Goal: Task Accomplishment & Management: Use online tool/utility

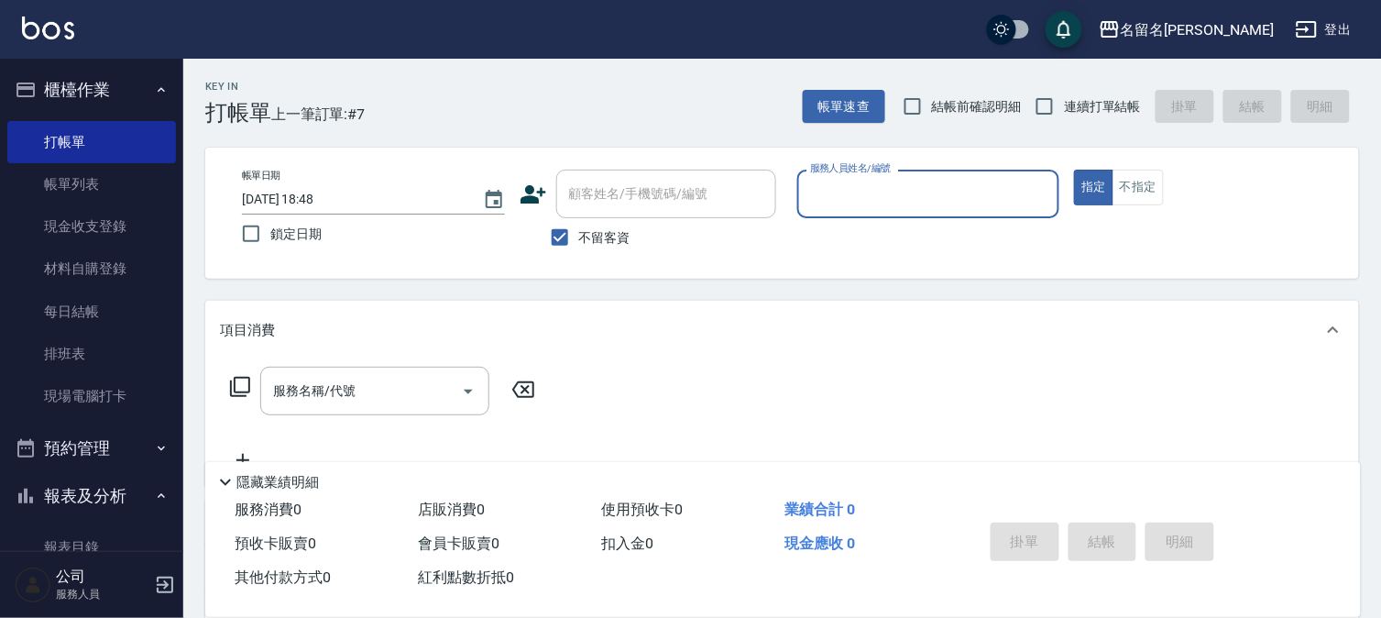
click at [854, 205] on input "服務人員姓名/編號" at bounding box center [929, 194] width 247 height 32
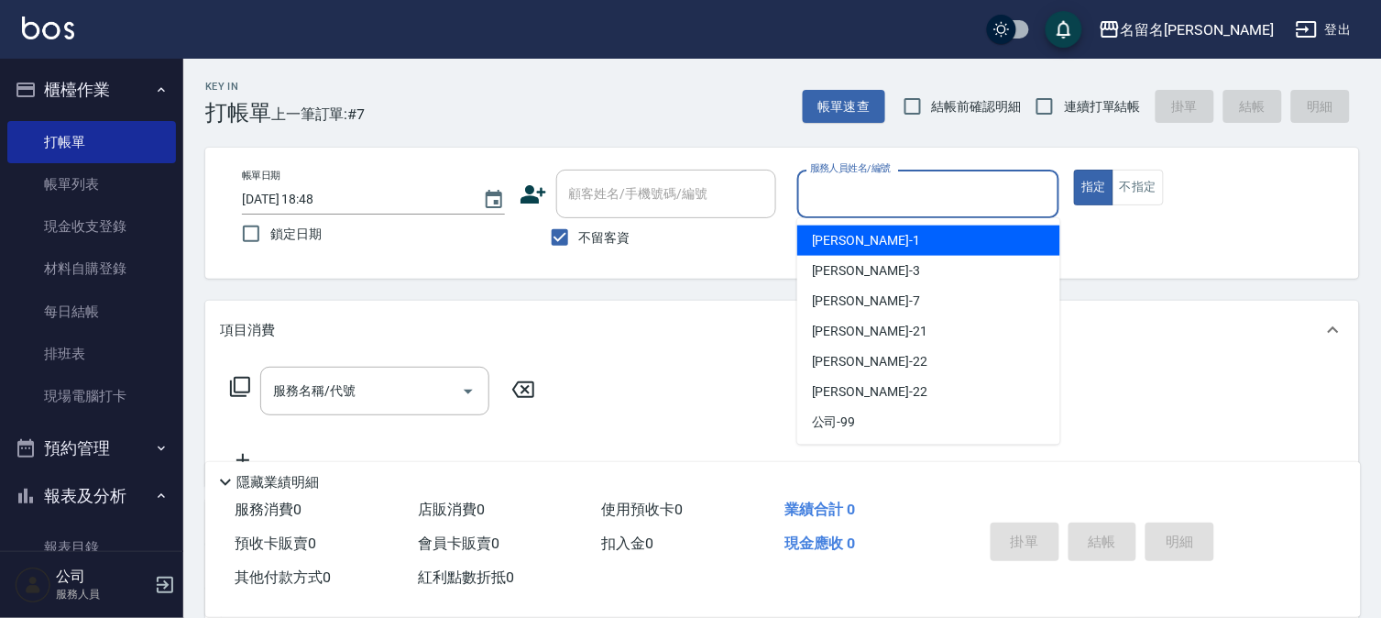
click at [856, 236] on span "[PERSON_NAME]-1" at bounding box center [866, 240] width 108 height 19
type input "[PERSON_NAME]-1"
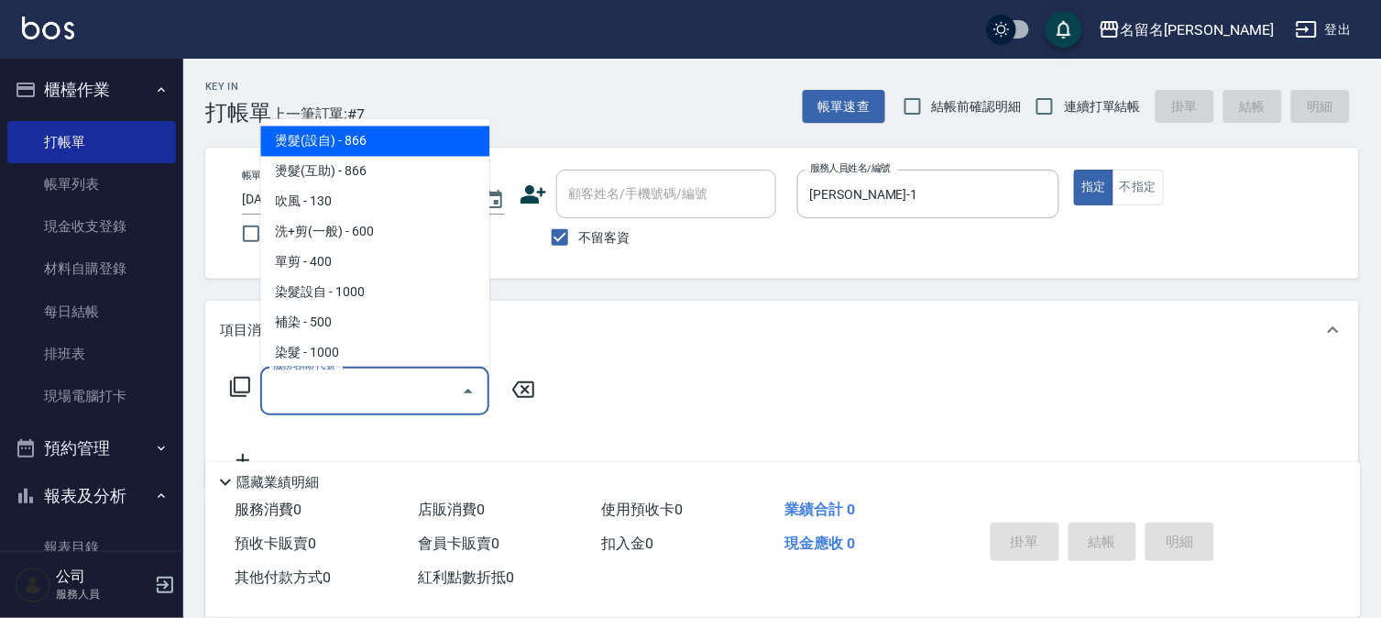
click at [285, 386] on input "服務名稱/代號" at bounding box center [361, 391] width 185 height 32
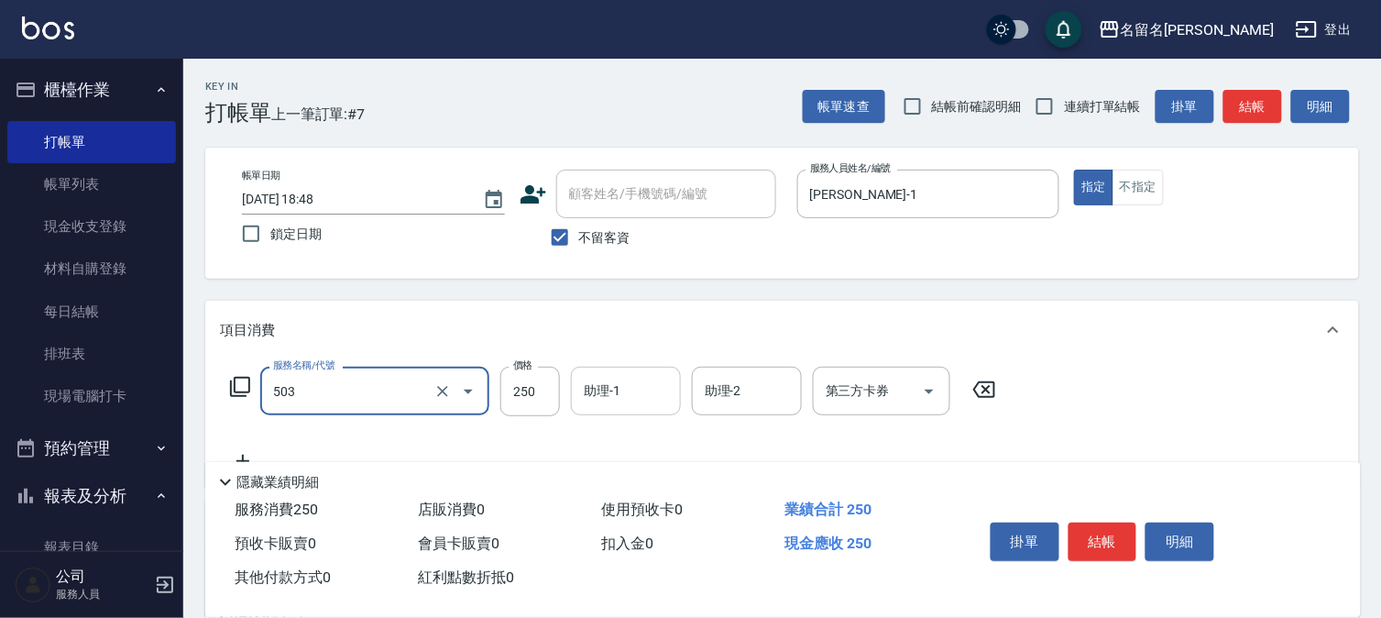
type input "指定洗髮(503)"
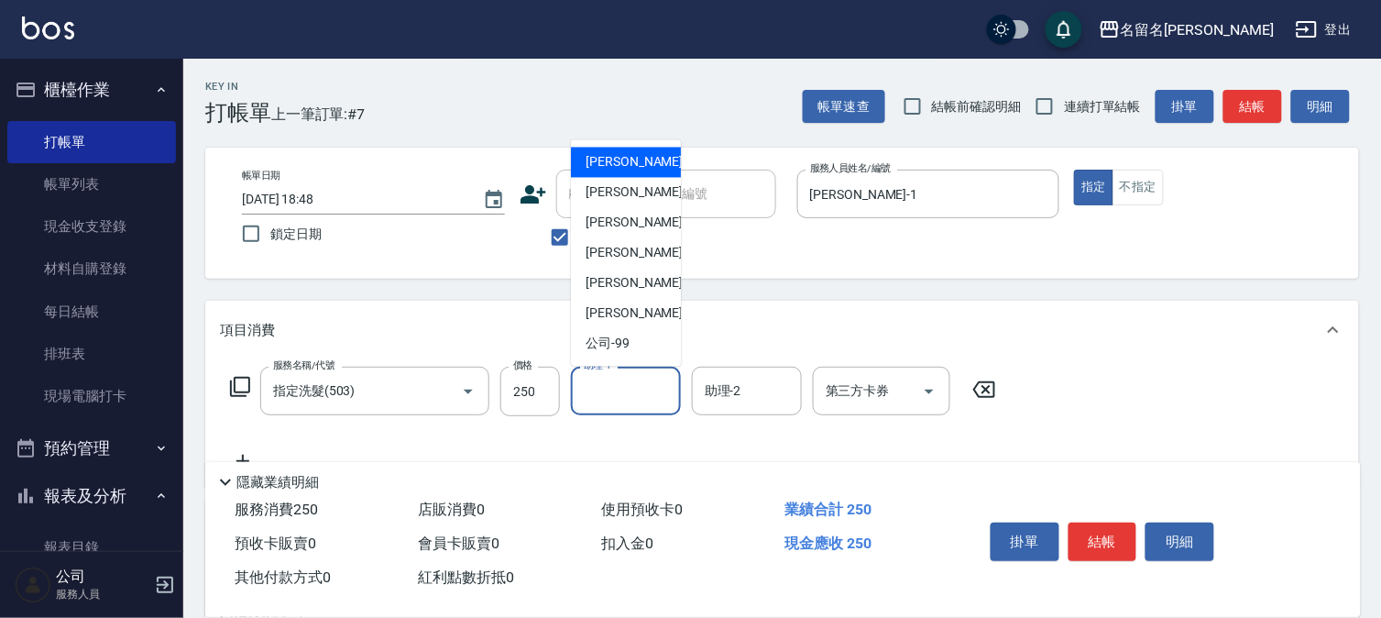
click at [587, 394] on input "助理-1" at bounding box center [625, 391] width 93 height 32
click at [639, 151] on div "[PERSON_NAME]-1" at bounding box center [626, 163] width 110 height 30
type input "[PERSON_NAME]-1"
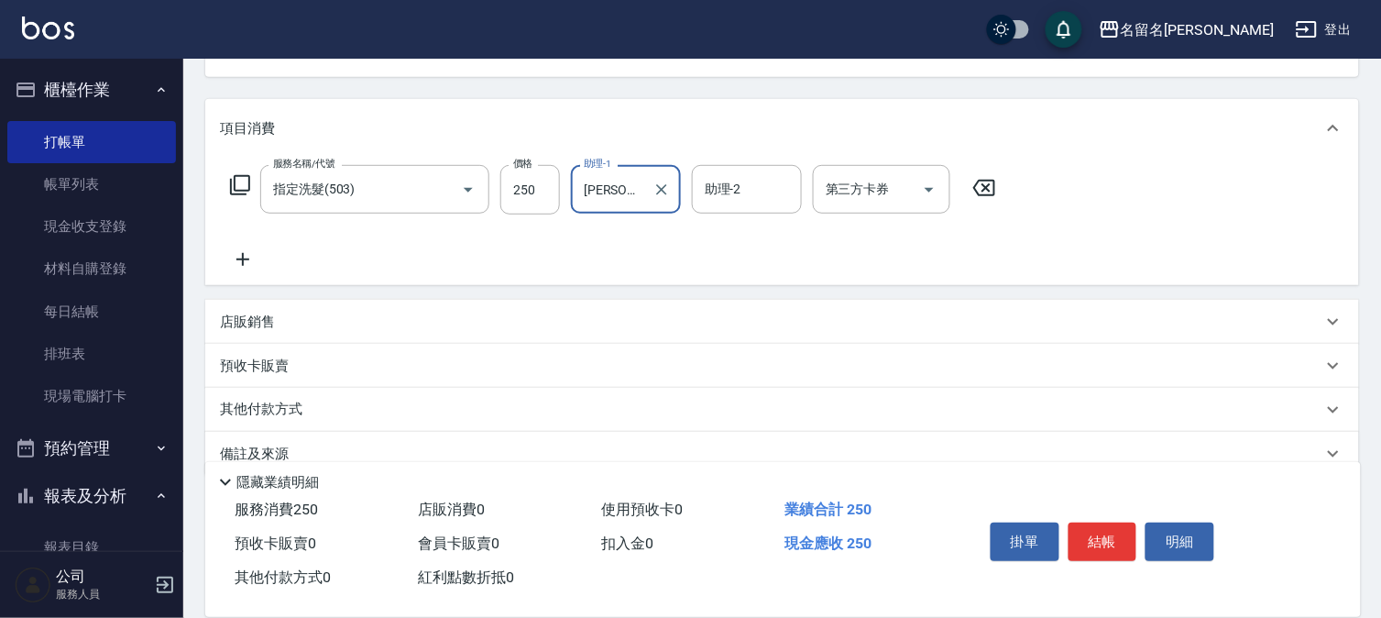
scroll to position [203, 0]
click at [249, 261] on icon at bounding box center [243, 258] width 46 height 22
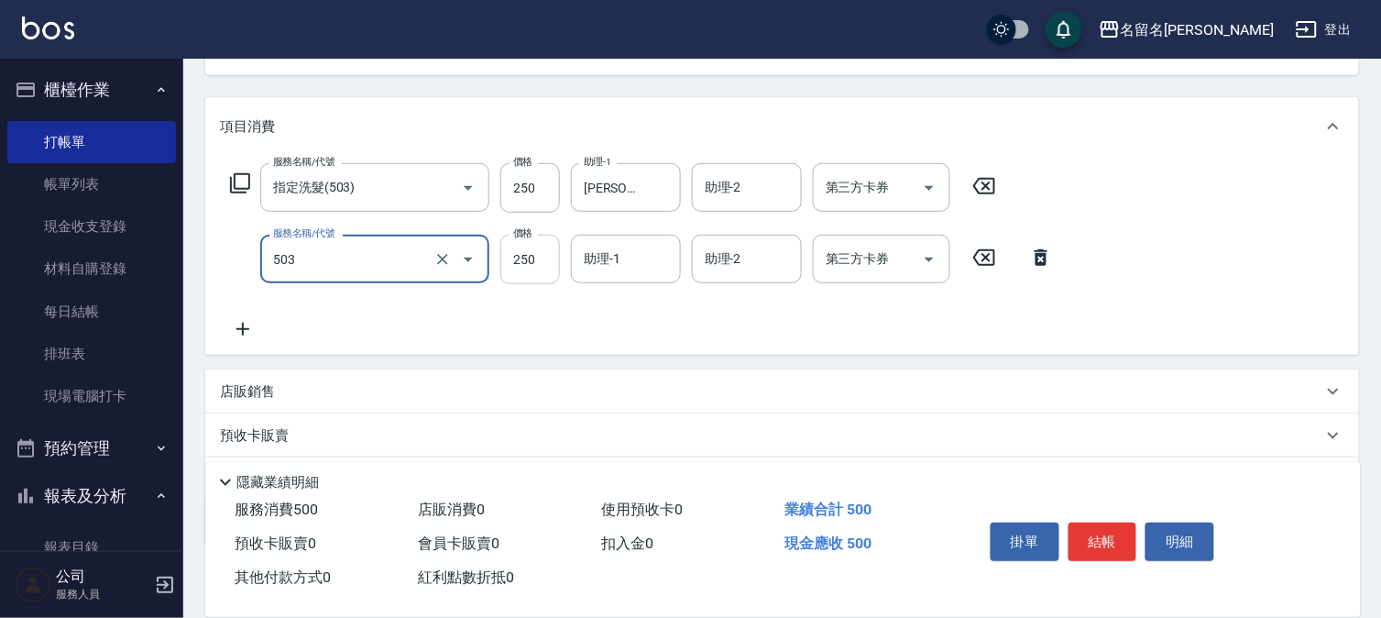
type input "指定洗髮(503)"
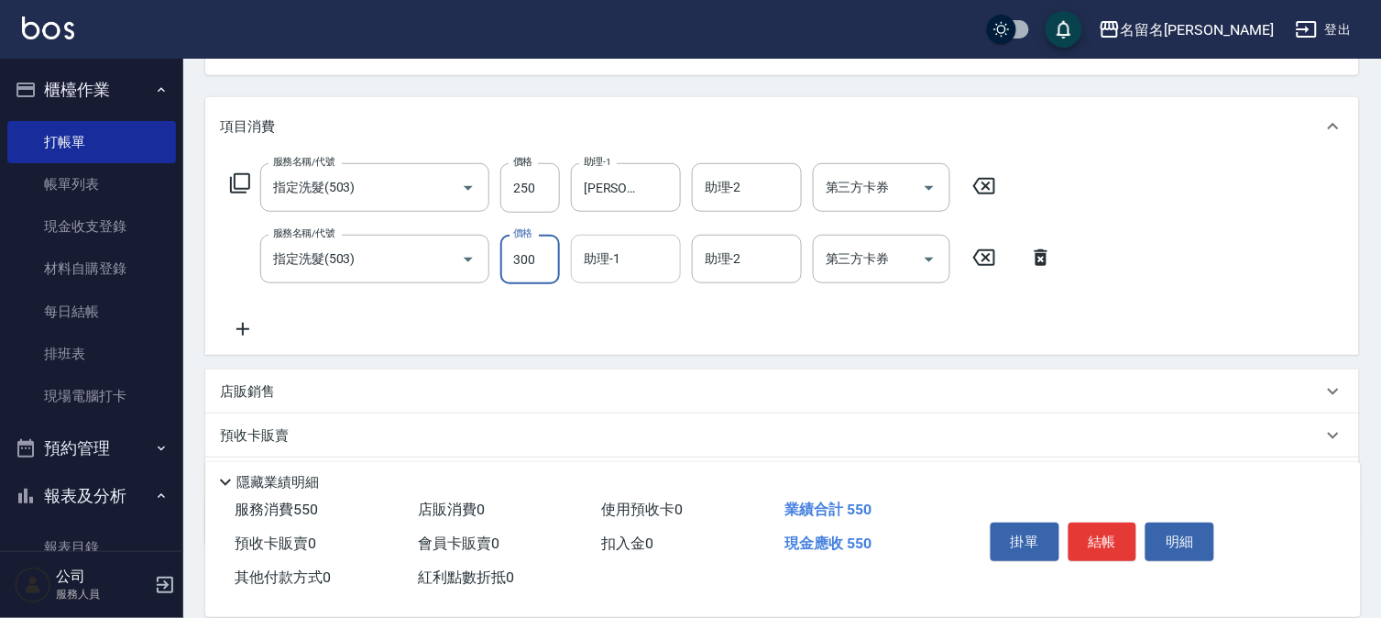
type input "300"
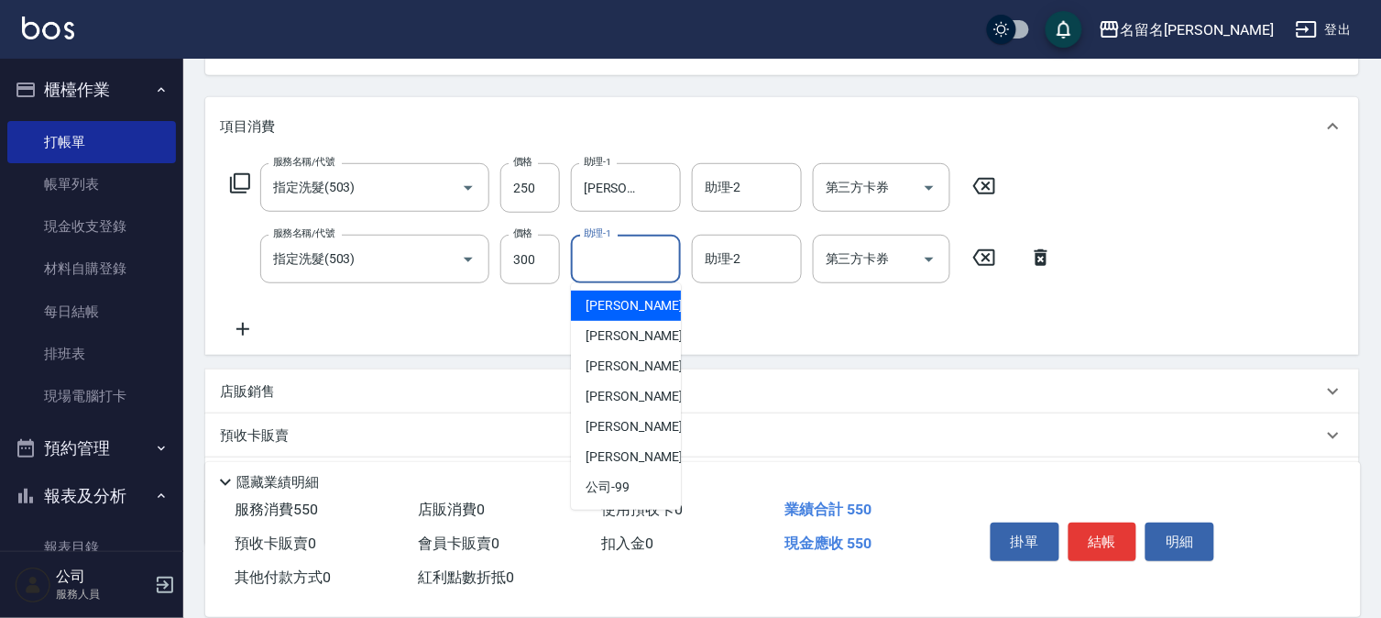
click at [629, 269] on input "助理-1" at bounding box center [625, 259] width 93 height 32
click at [633, 303] on span "[PERSON_NAME]-1" at bounding box center [640, 305] width 108 height 19
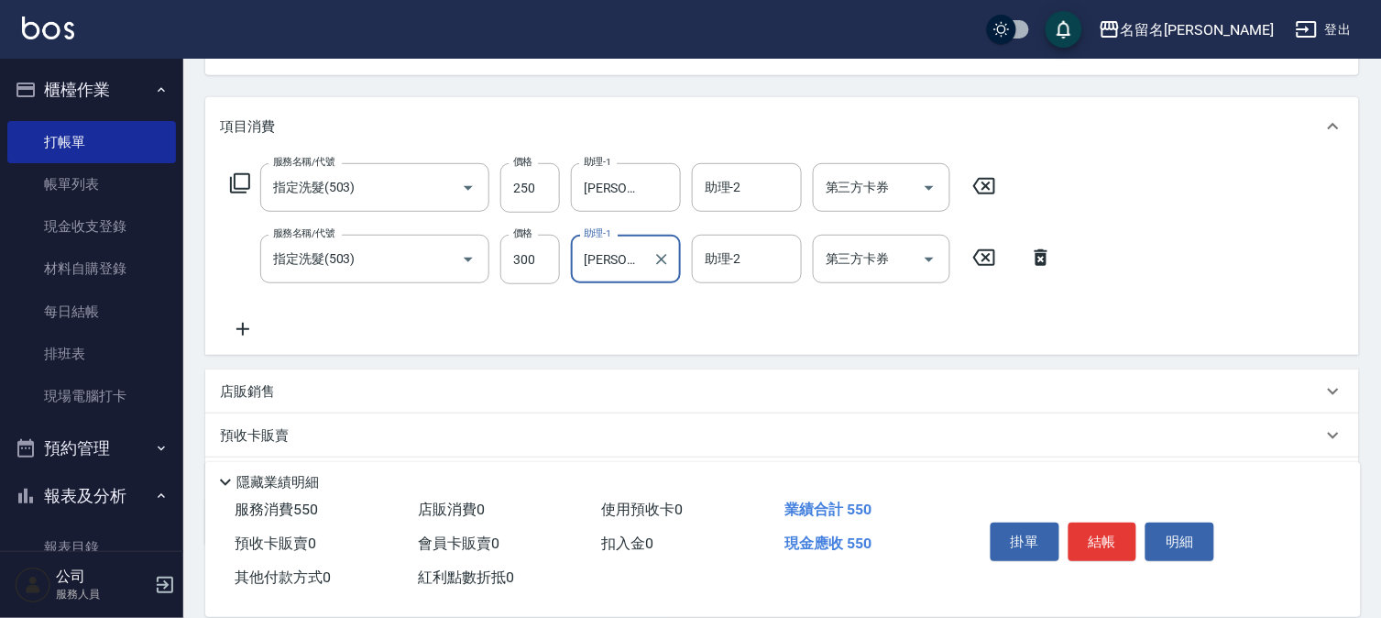
type input "[PERSON_NAME]-1"
click at [1089, 533] on button "結帳" at bounding box center [1103, 541] width 69 height 38
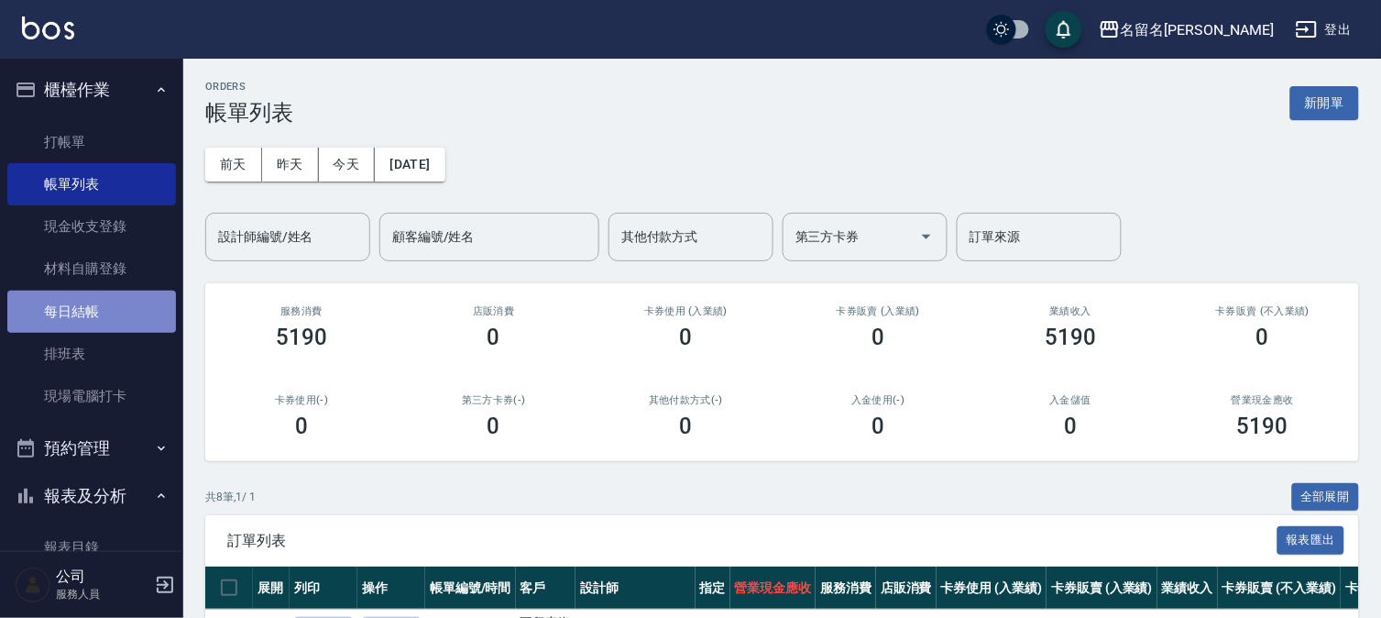
click at [120, 306] on link "每日結帳" at bounding box center [91, 312] width 169 height 42
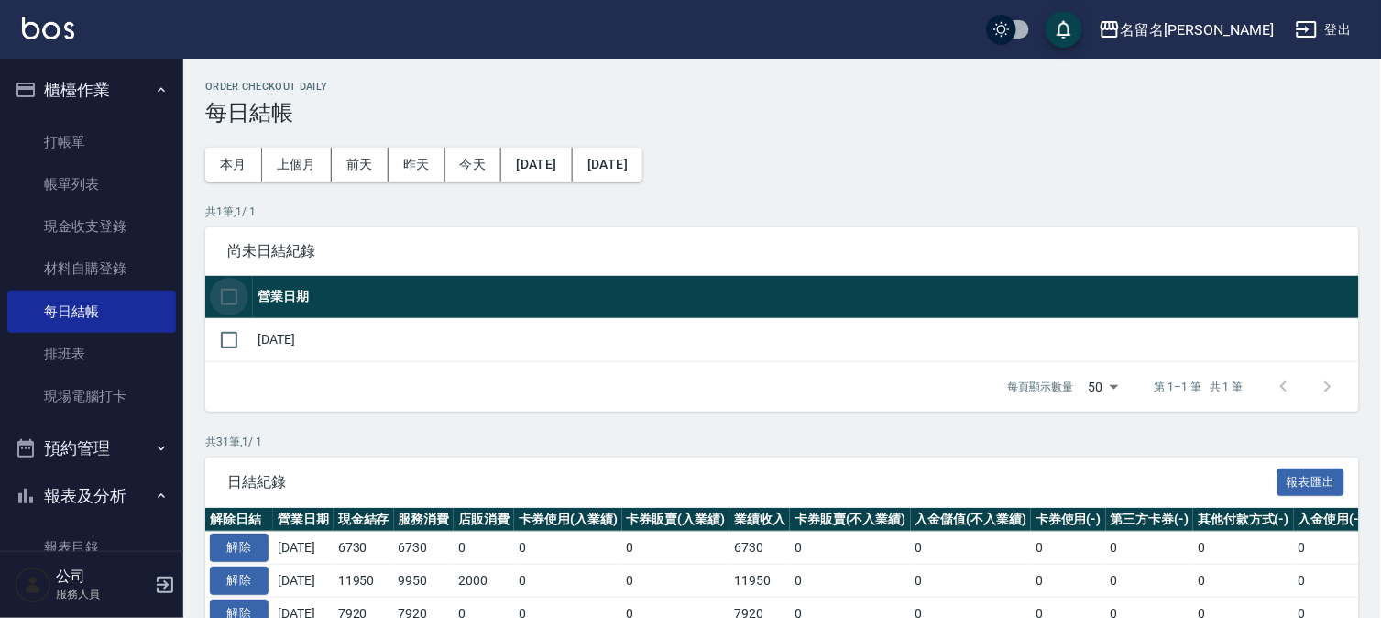
drag, startPoint x: 214, startPoint y: 291, endPoint x: 232, endPoint y: 291, distance: 18.3
click at [232, 291] on input "checkbox" at bounding box center [229, 297] width 38 height 38
checkbox input "true"
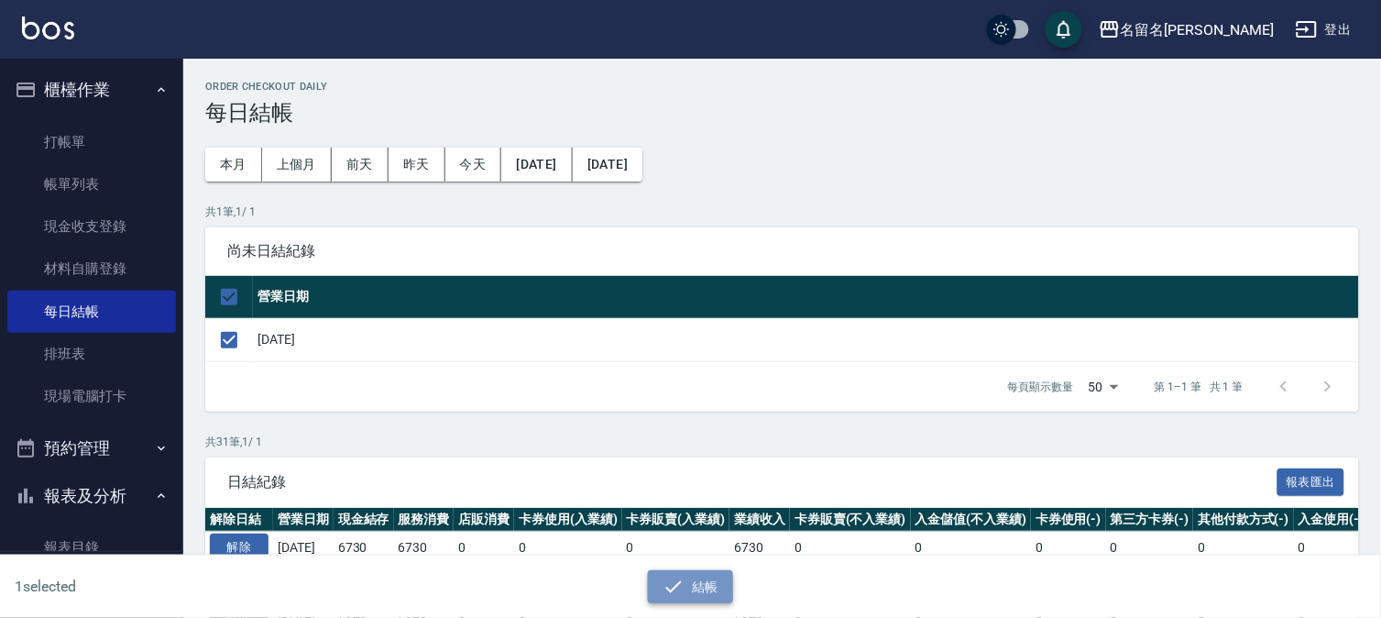
click at [672, 576] on icon "button" at bounding box center [674, 587] width 22 height 22
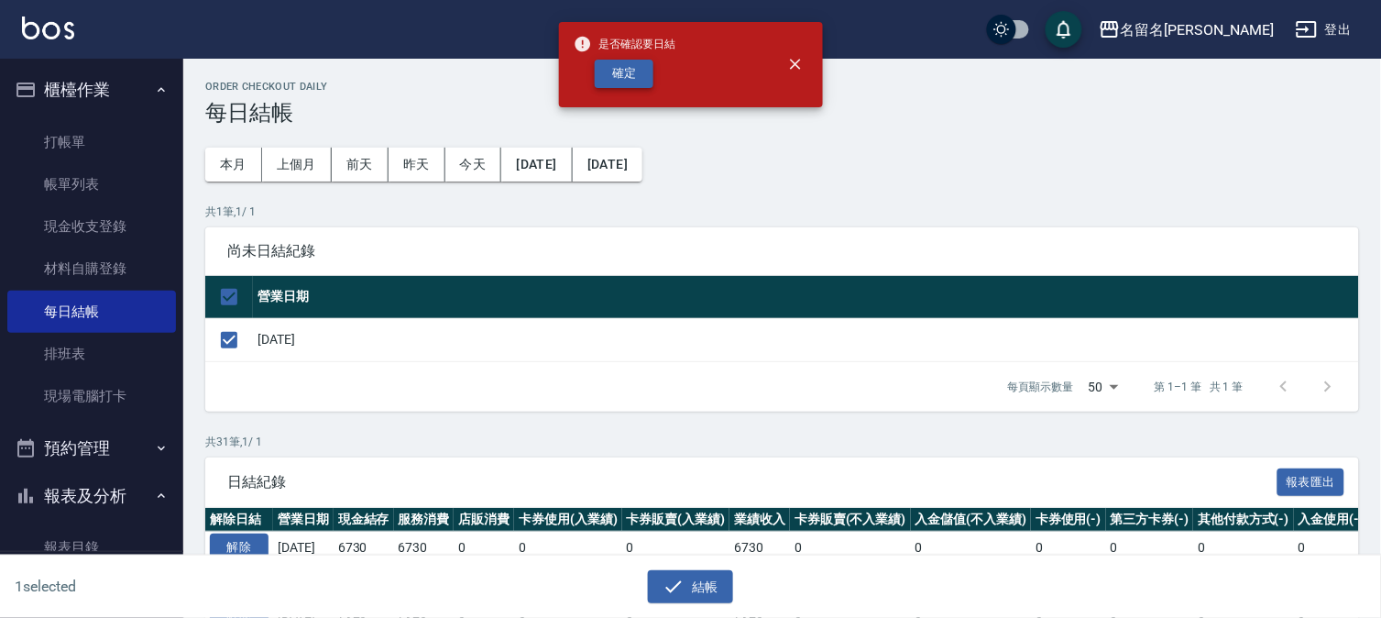
click at [612, 71] on button "確定" at bounding box center [624, 74] width 59 height 28
checkbox input "false"
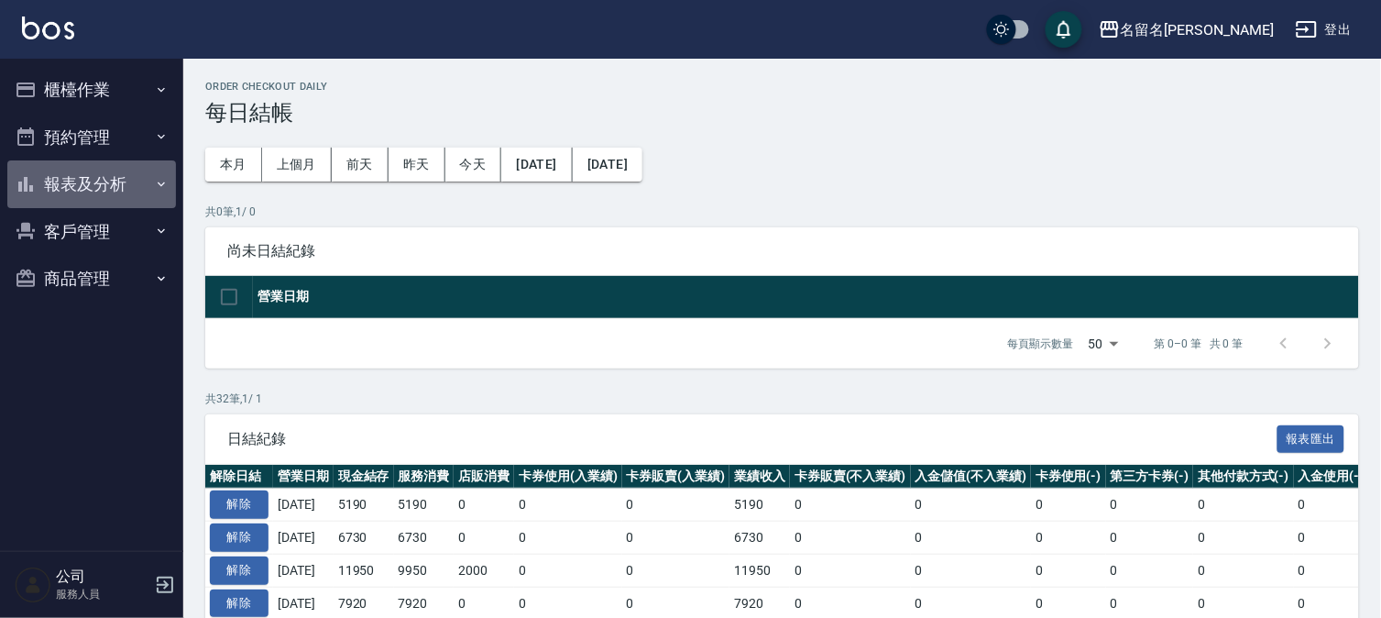
click at [97, 181] on button "報表及分析" at bounding box center [91, 184] width 169 height 48
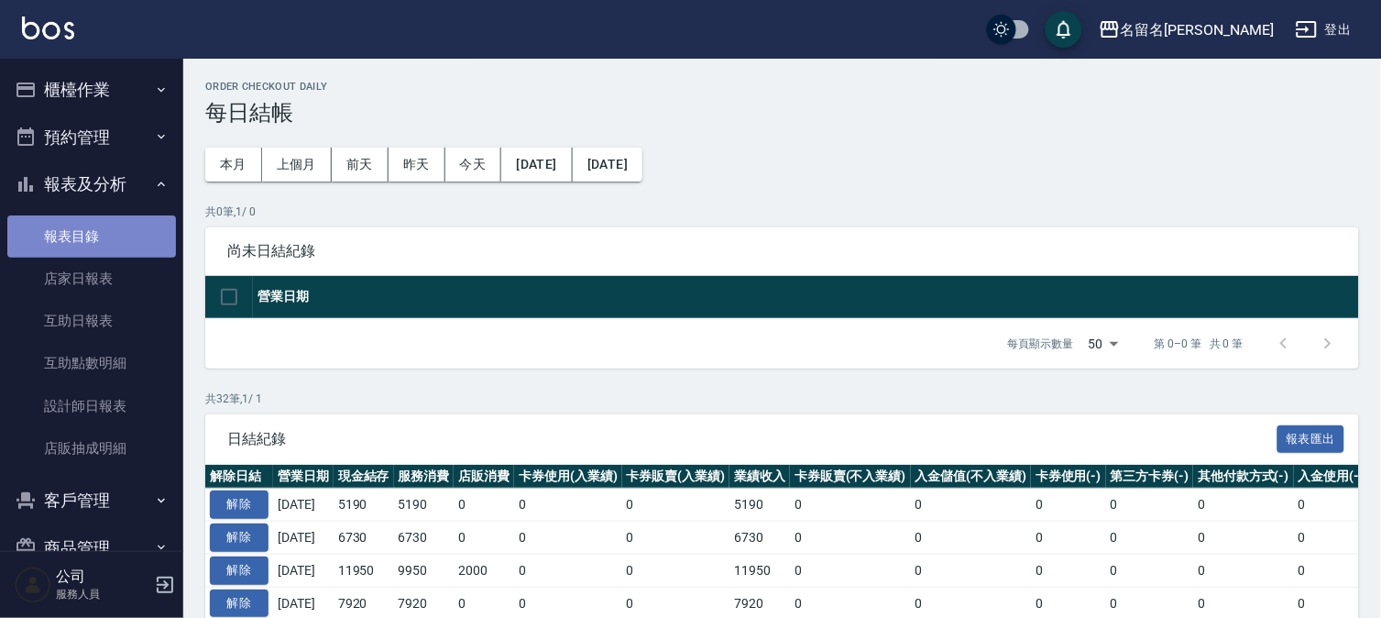
click at [111, 234] on link "報表目錄" at bounding box center [91, 236] width 169 height 42
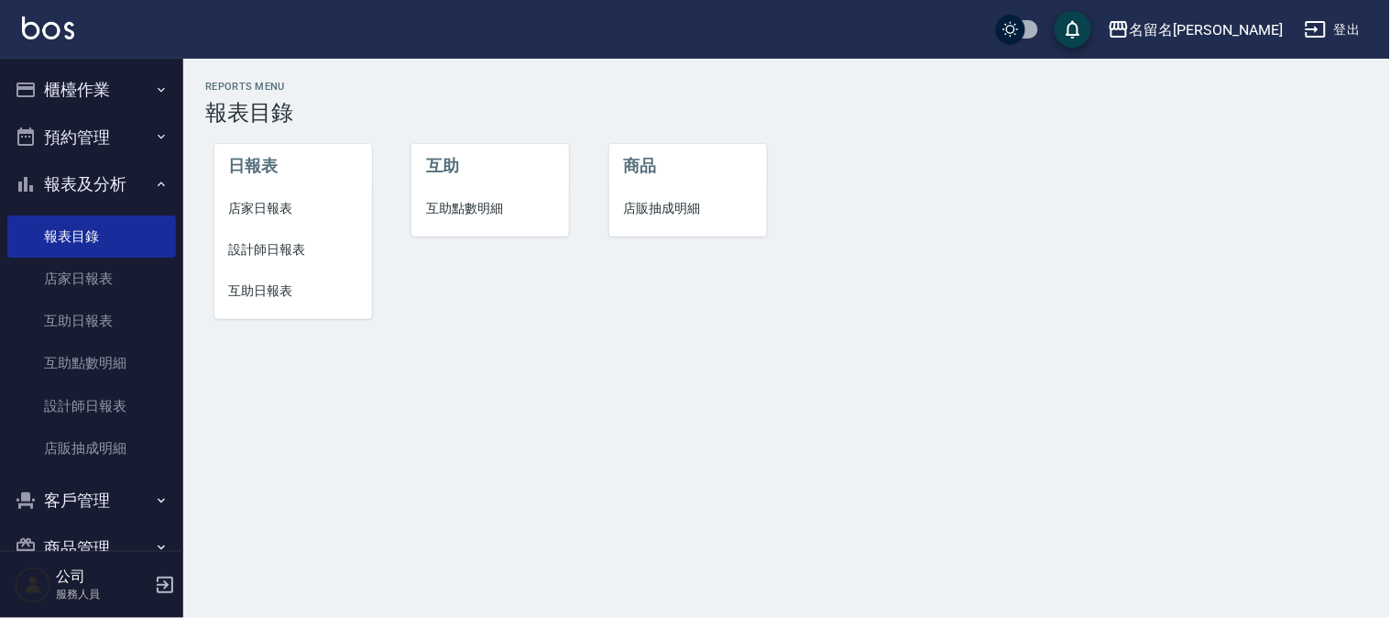
click at [280, 206] on span "店家日報表" at bounding box center [293, 208] width 128 height 19
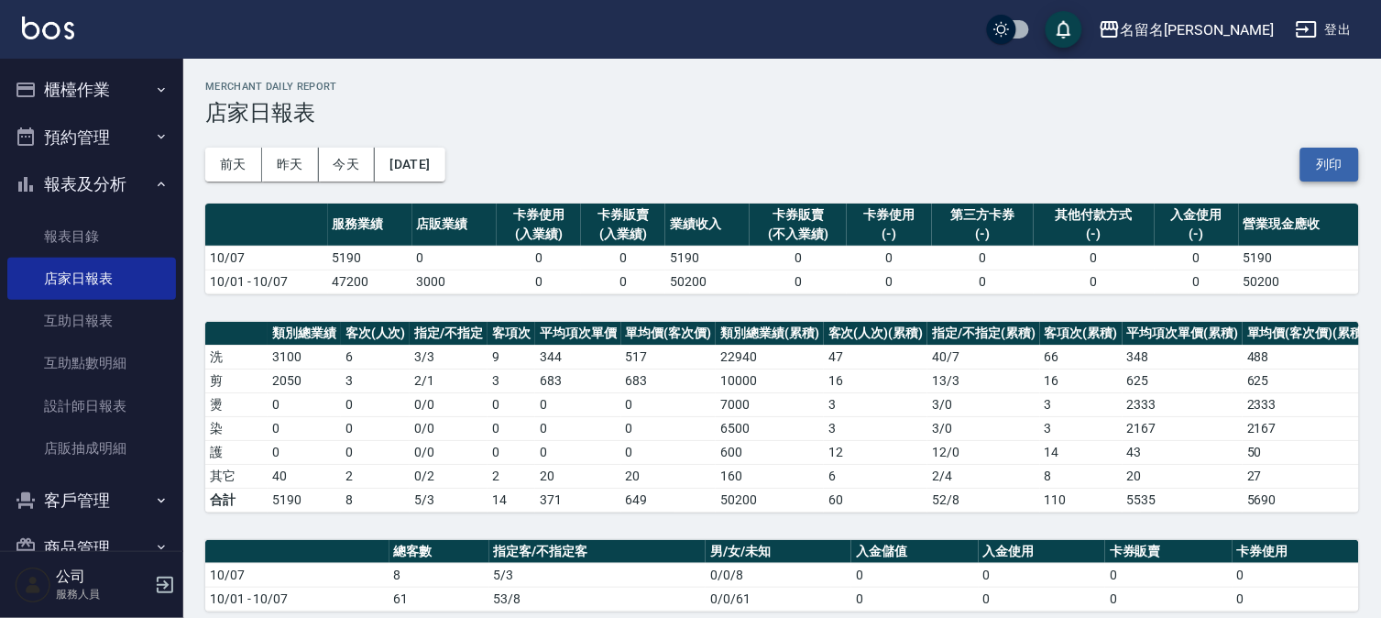
click at [1324, 157] on button "列印" at bounding box center [1329, 165] width 59 height 34
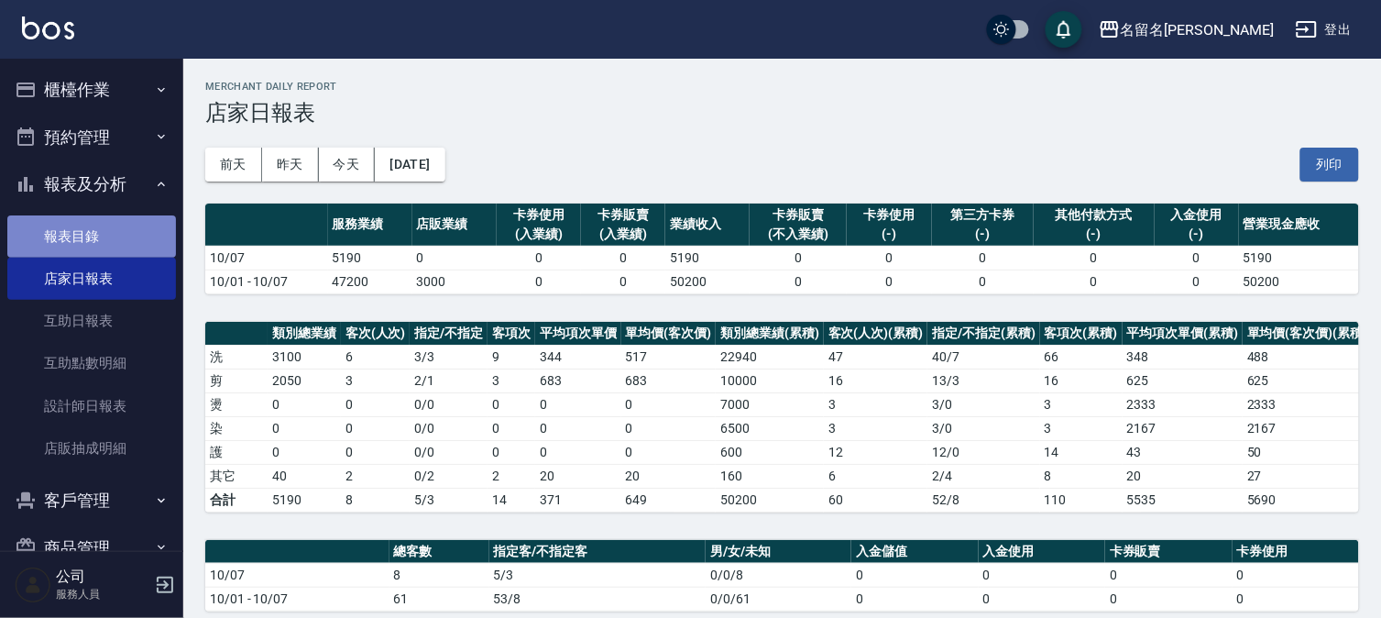
click at [94, 233] on link "報表目錄" at bounding box center [91, 236] width 169 height 42
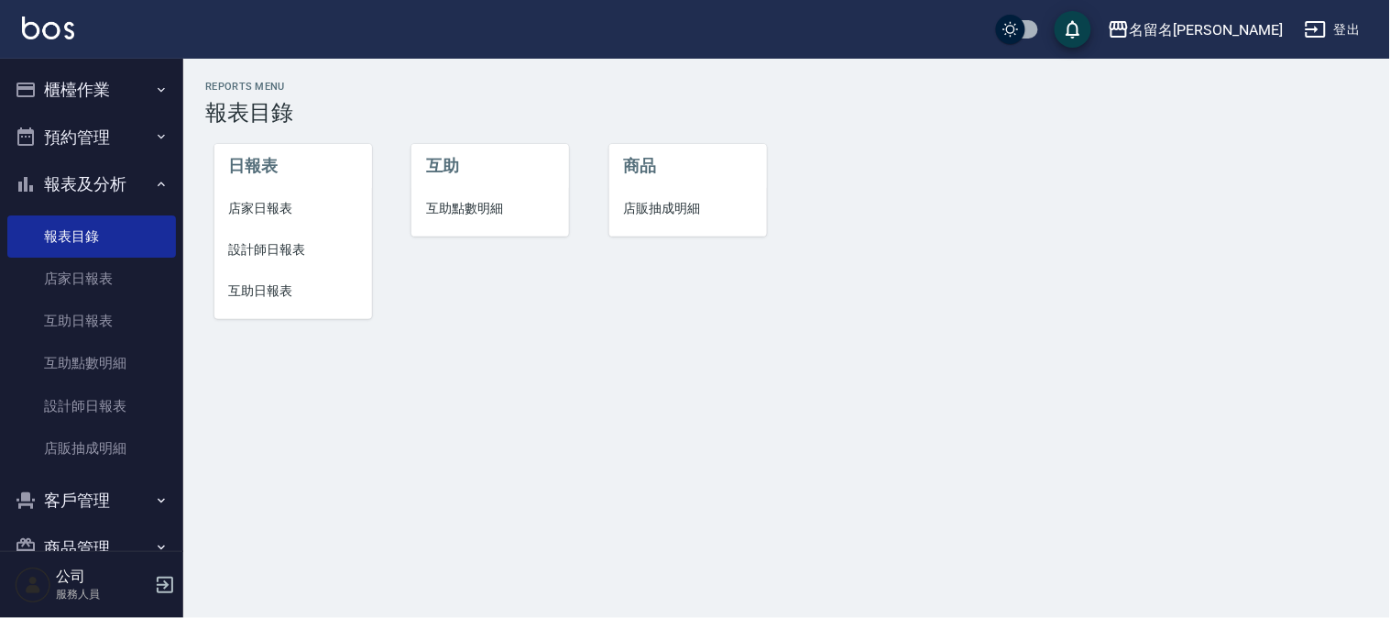
click at [246, 241] on span "設計師日報表" at bounding box center [293, 249] width 128 height 19
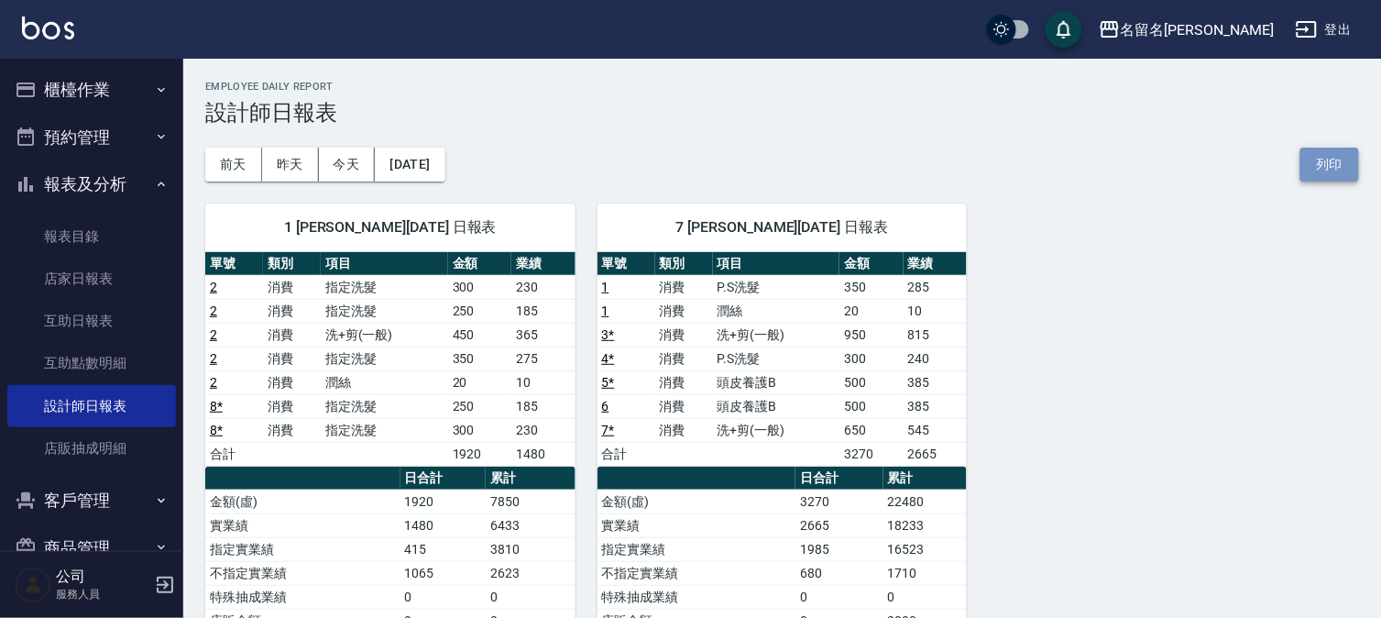
click at [1326, 165] on button "列印" at bounding box center [1329, 165] width 59 height 34
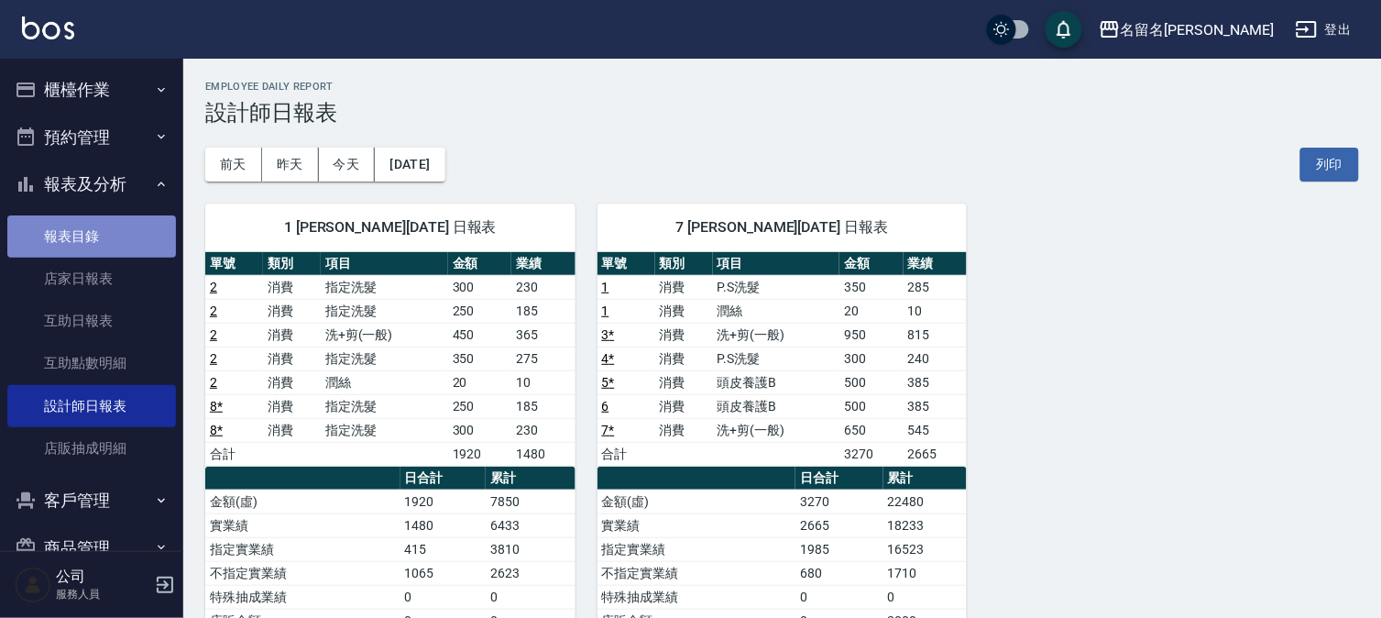
click at [104, 233] on link "報表目錄" at bounding box center [91, 236] width 169 height 42
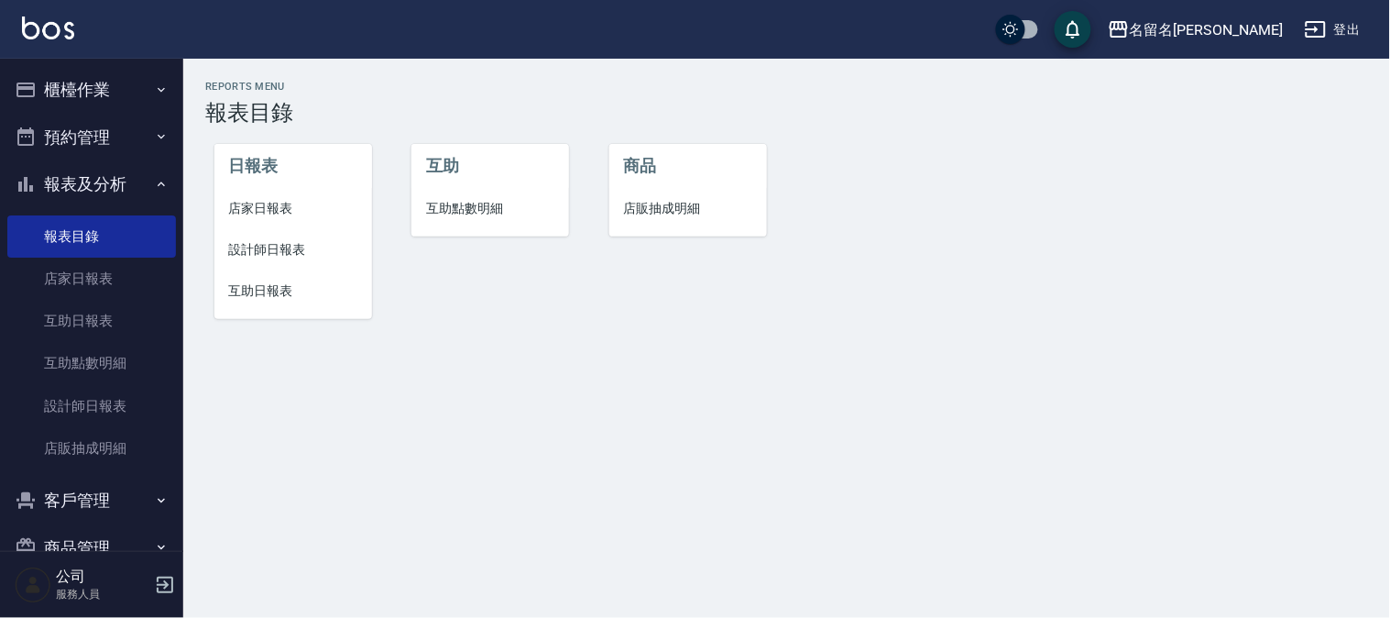
click at [286, 280] on li "互助日報表" at bounding box center [293, 290] width 158 height 41
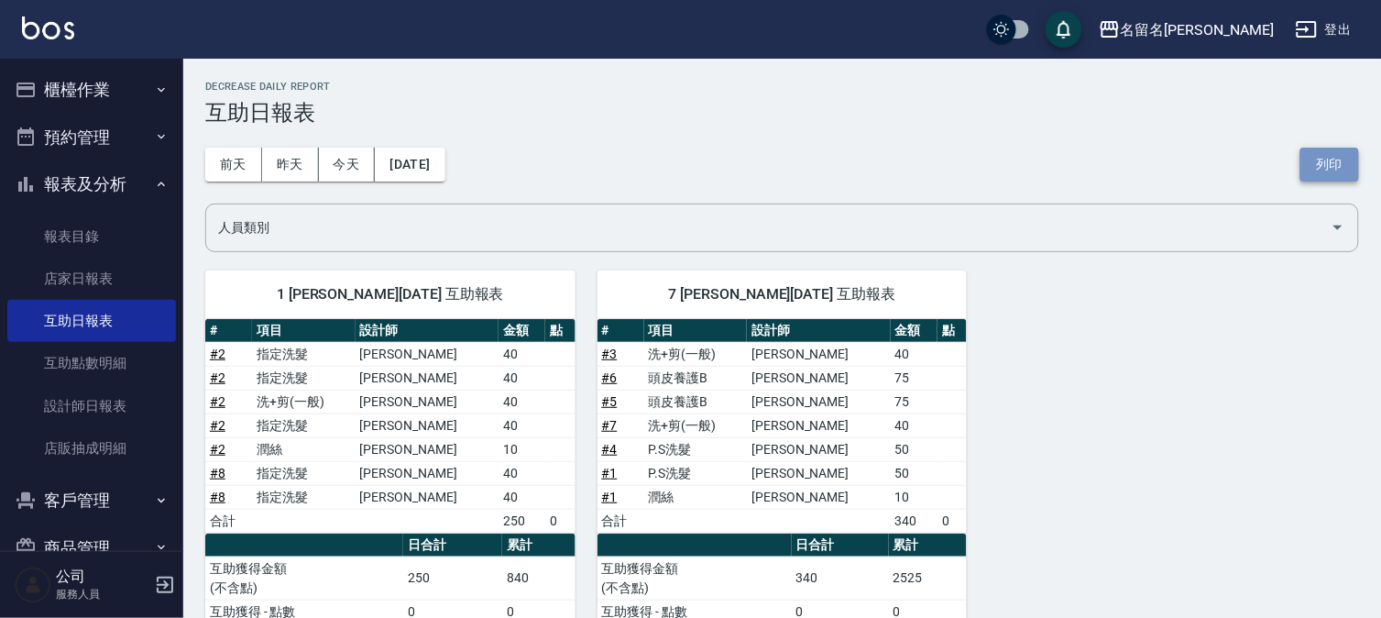
click at [1317, 160] on button "列印" at bounding box center [1329, 165] width 59 height 34
